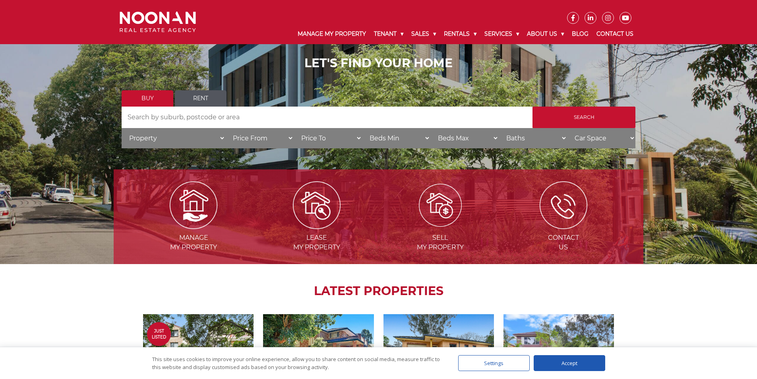
scroll to position [80, 0]
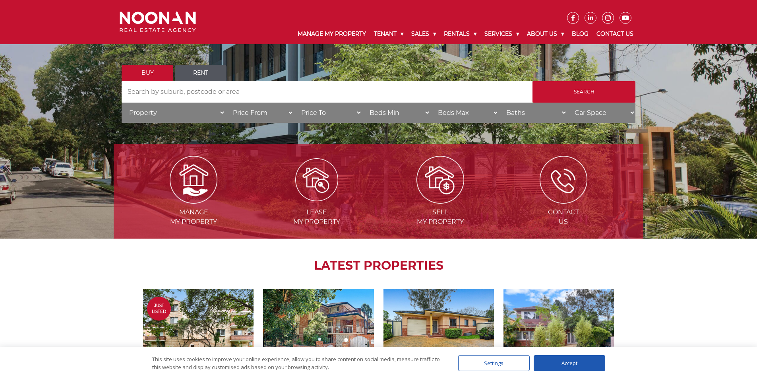
click at [316, 212] on span "Lease my Property" at bounding box center [317, 217] width 122 height 19
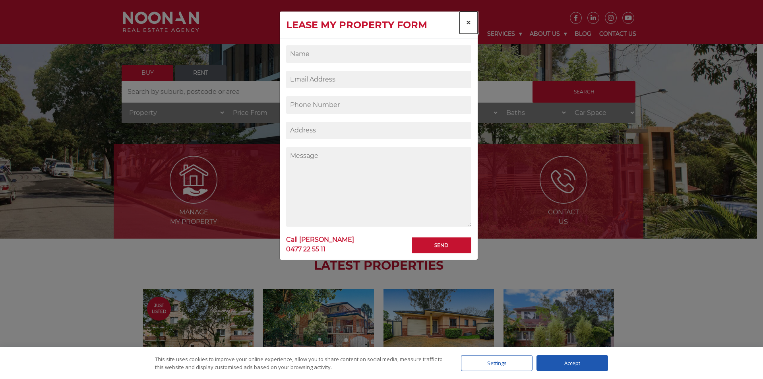
click at [471, 24] on span "×" at bounding box center [469, 23] width 6 height 12
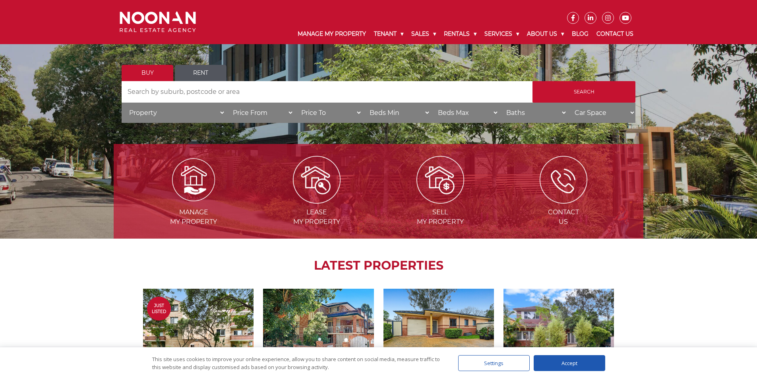
click at [193, 202] on li "Manage my Property" at bounding box center [194, 191] width 122 height 71
click at [201, 189] on img at bounding box center [193, 179] width 43 height 43
click at [438, 190] on img at bounding box center [440, 179] width 43 height 43
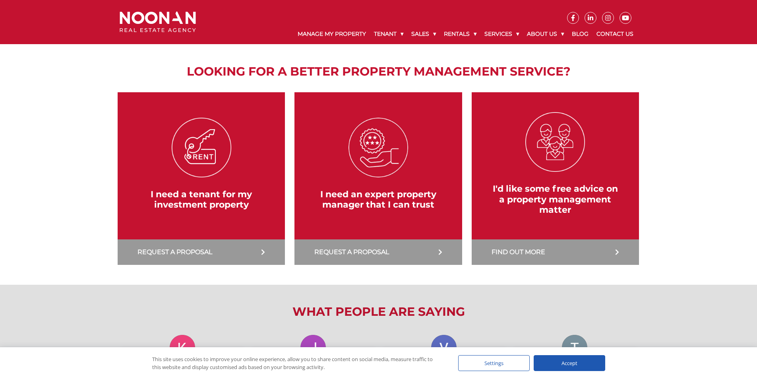
scroll to position [119, 0]
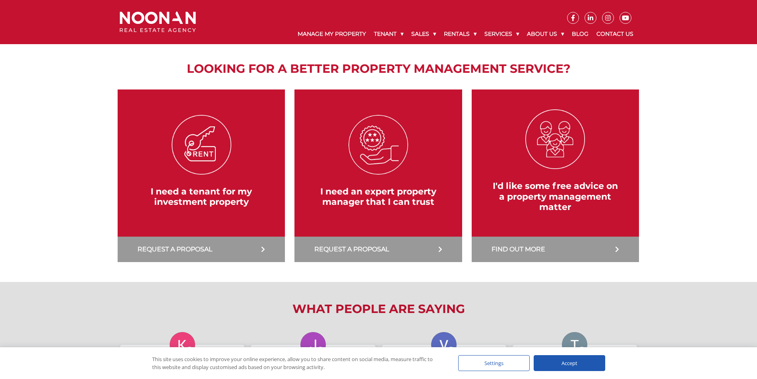
click at [538, 188] on link at bounding box center [555, 175] width 175 height 173
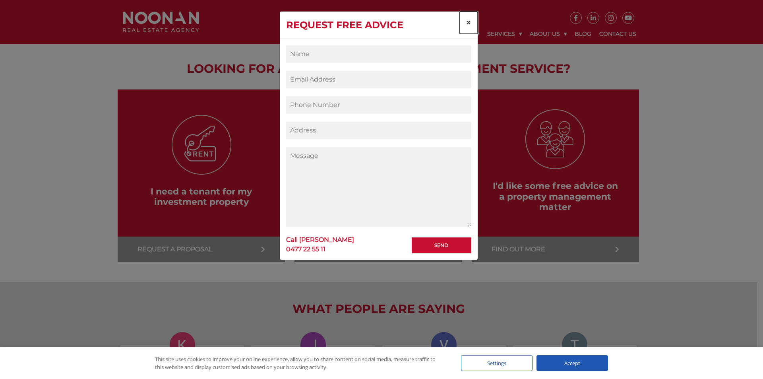
click at [466, 21] on span "×" at bounding box center [469, 23] width 6 height 12
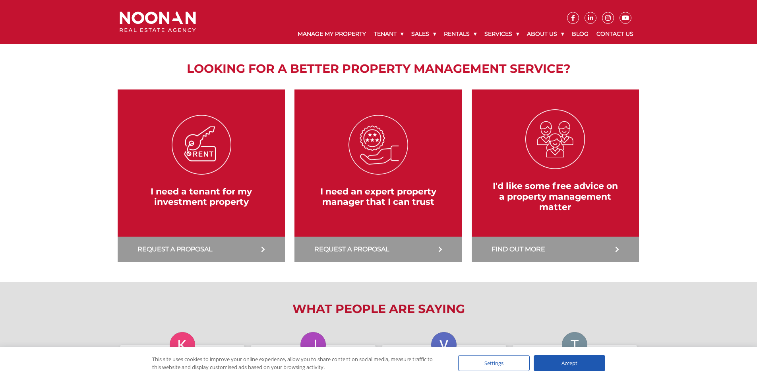
click at [392, 167] on link at bounding box center [378, 175] width 175 height 173
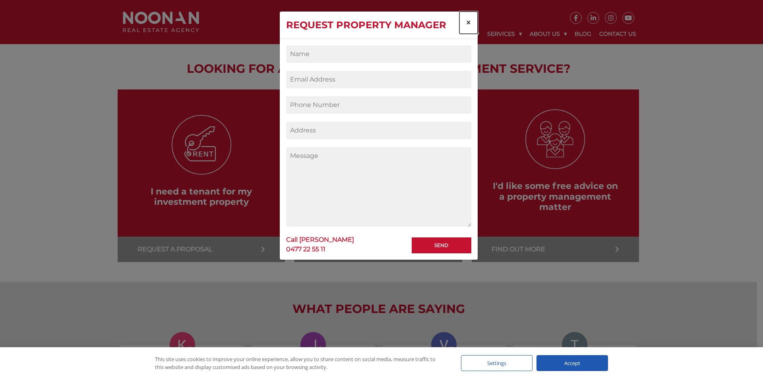
click at [468, 23] on span "×" at bounding box center [469, 23] width 6 height 12
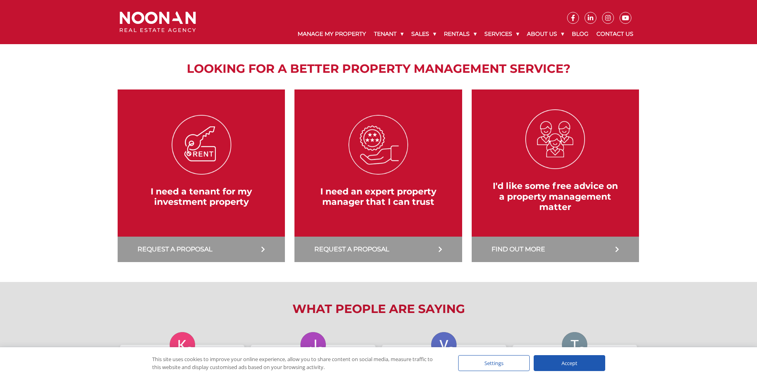
click at [230, 158] on link at bounding box center [201, 175] width 175 height 173
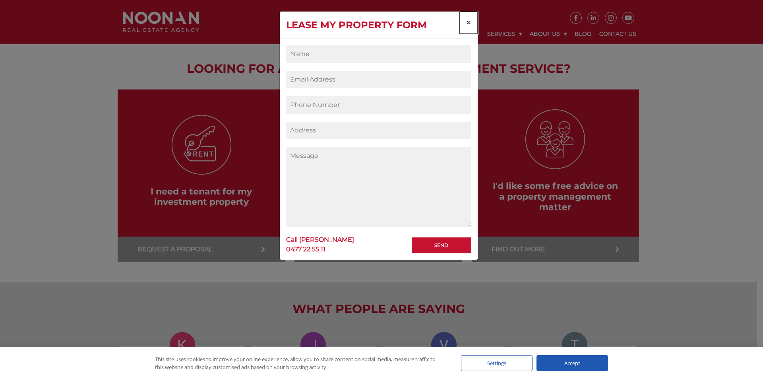
click at [467, 21] on span "×" at bounding box center [469, 23] width 6 height 12
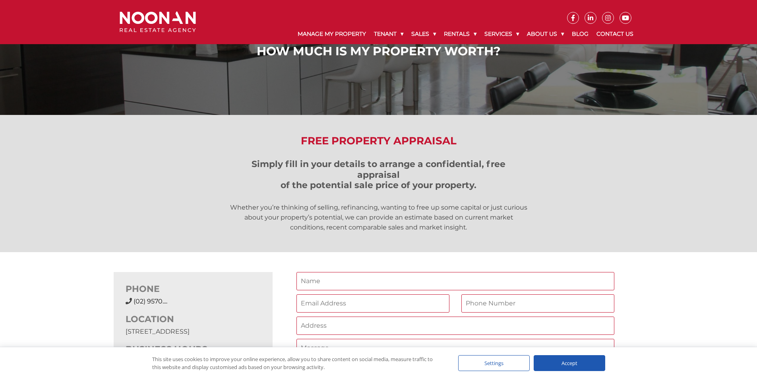
scroll to position [40, 0]
